Goal: Navigation & Orientation: Find specific page/section

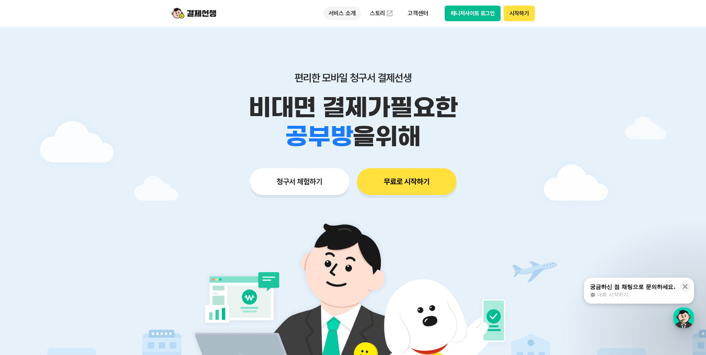
click at [344, 13] on p "서비스 소개" at bounding box center [343, 13] width 38 height 13
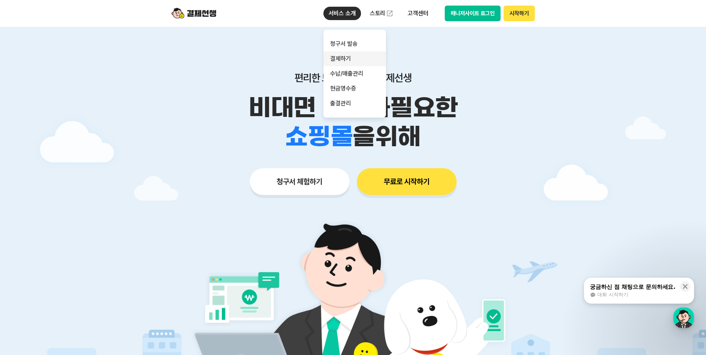
click at [341, 56] on link "결제하기" at bounding box center [355, 58] width 63 height 15
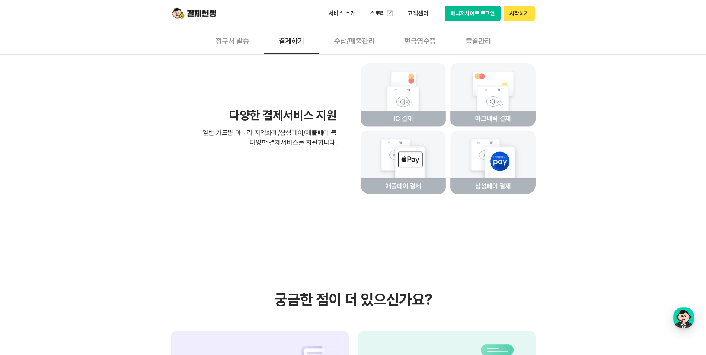
scroll to position [1738, 0]
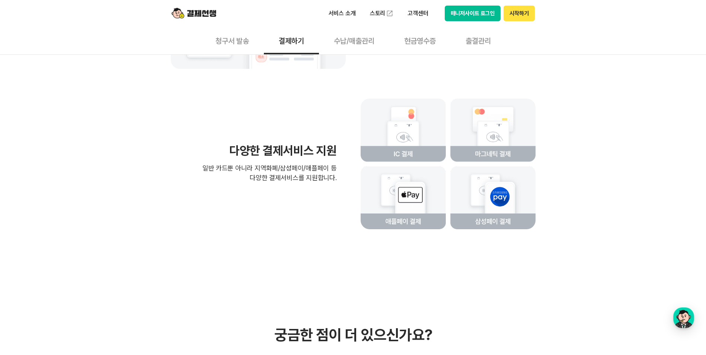
click at [363, 42] on button "수납/매출관리" at bounding box center [354, 41] width 70 height 28
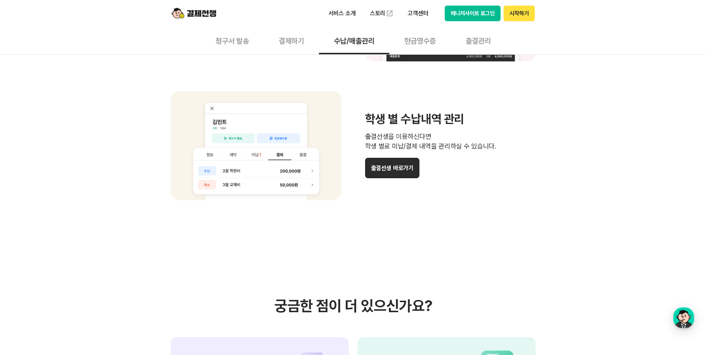
scroll to position [521, 0]
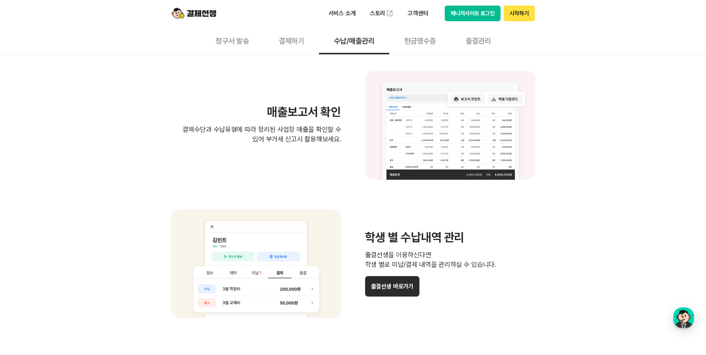
click at [241, 41] on button "청구서 발송" at bounding box center [232, 41] width 63 height 28
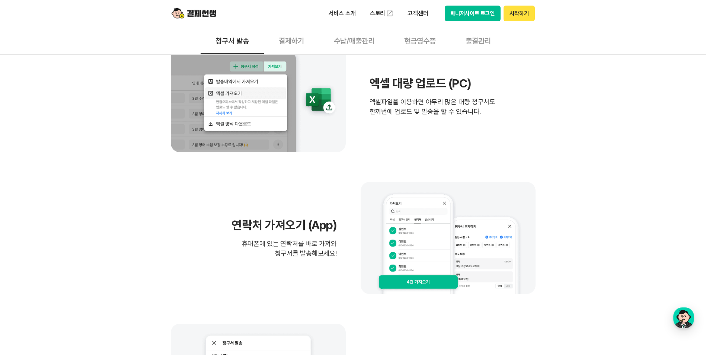
scroll to position [261, 0]
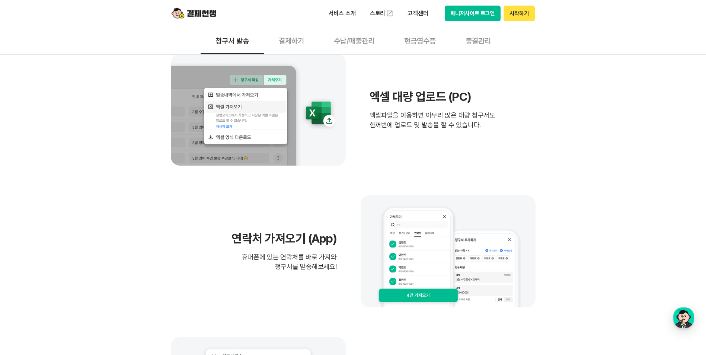
click at [470, 17] on button "매니저사이트 로그인" at bounding box center [473, 14] width 56 height 16
